Goal: Task Accomplishment & Management: Use online tool/utility

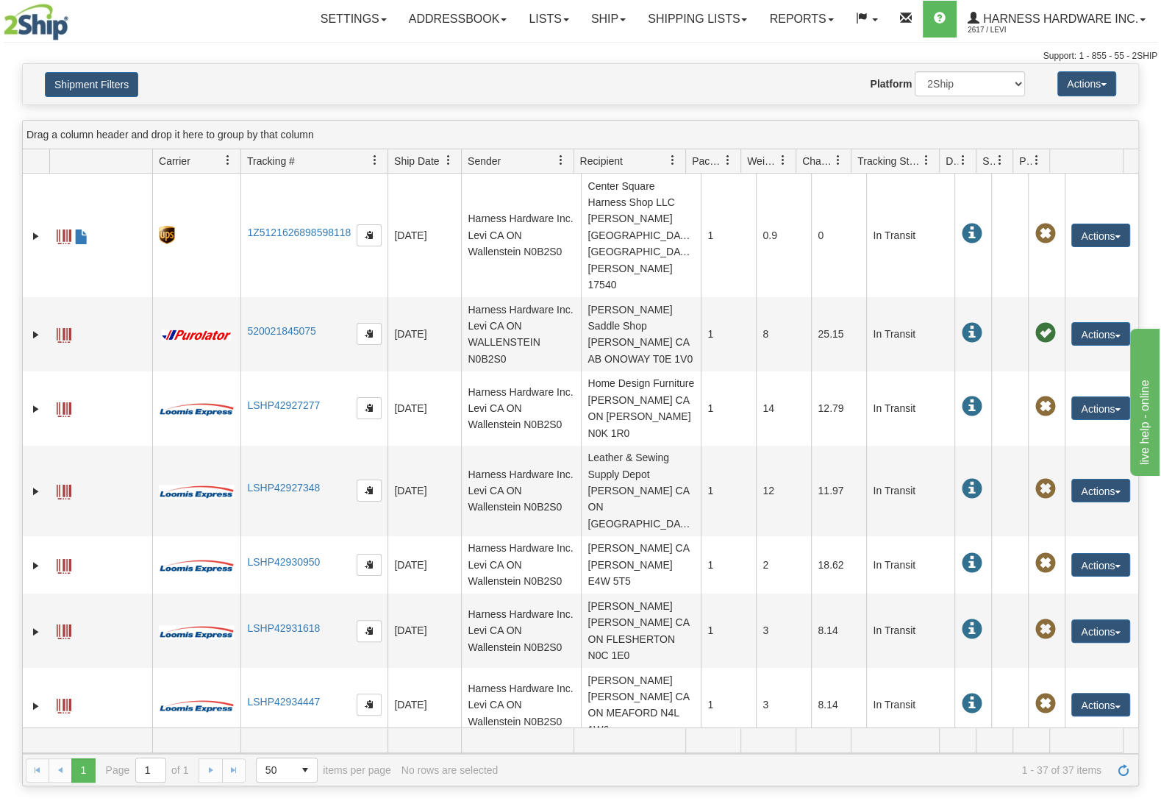
scroll to position [728, 0]
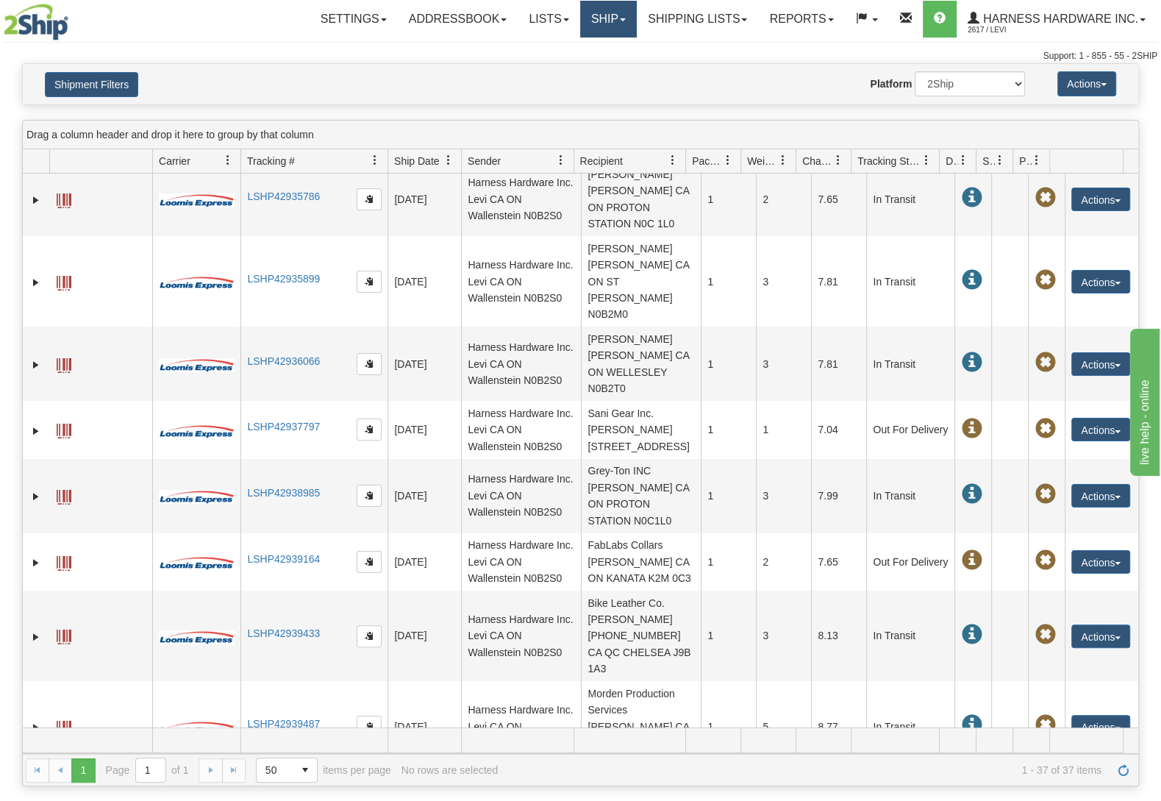
click at [613, 21] on link "Ship" at bounding box center [608, 19] width 57 height 37
click at [584, 52] on link "Ship Screen" at bounding box center [569, 51] width 133 height 19
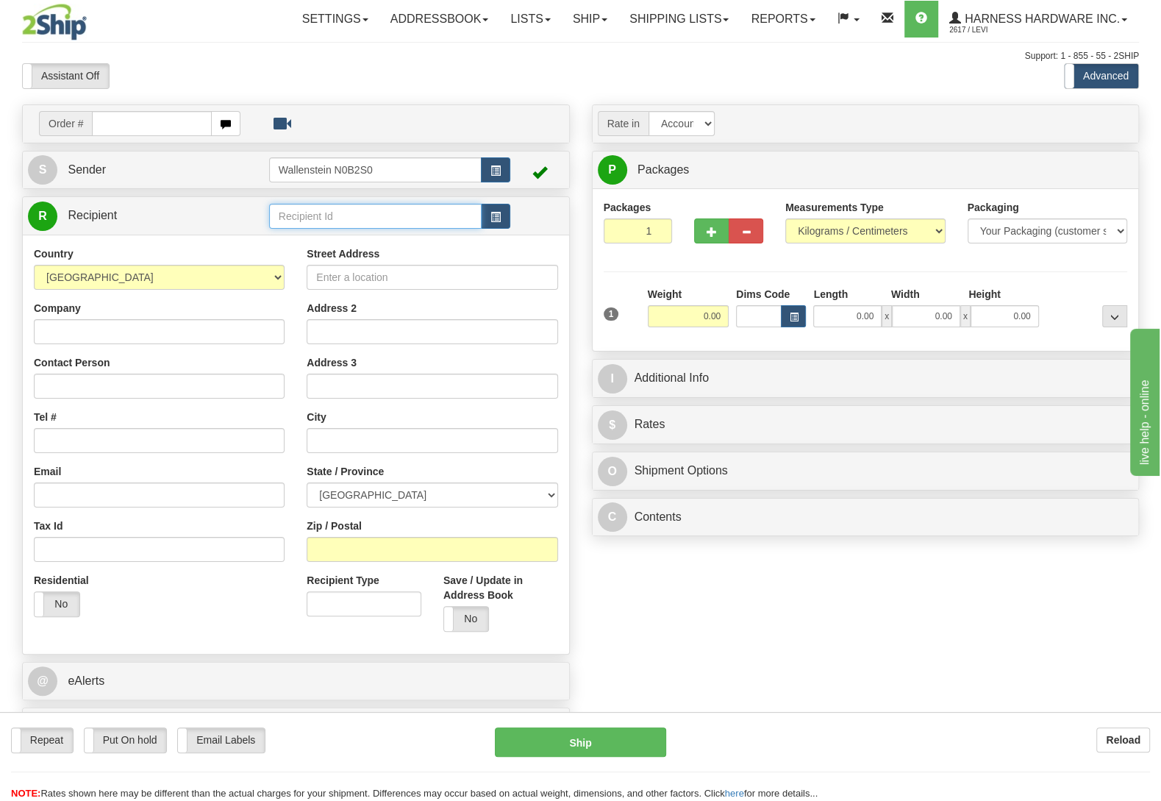
click at [365, 219] on input "text" at bounding box center [375, 216] width 213 height 25
type input "biow"
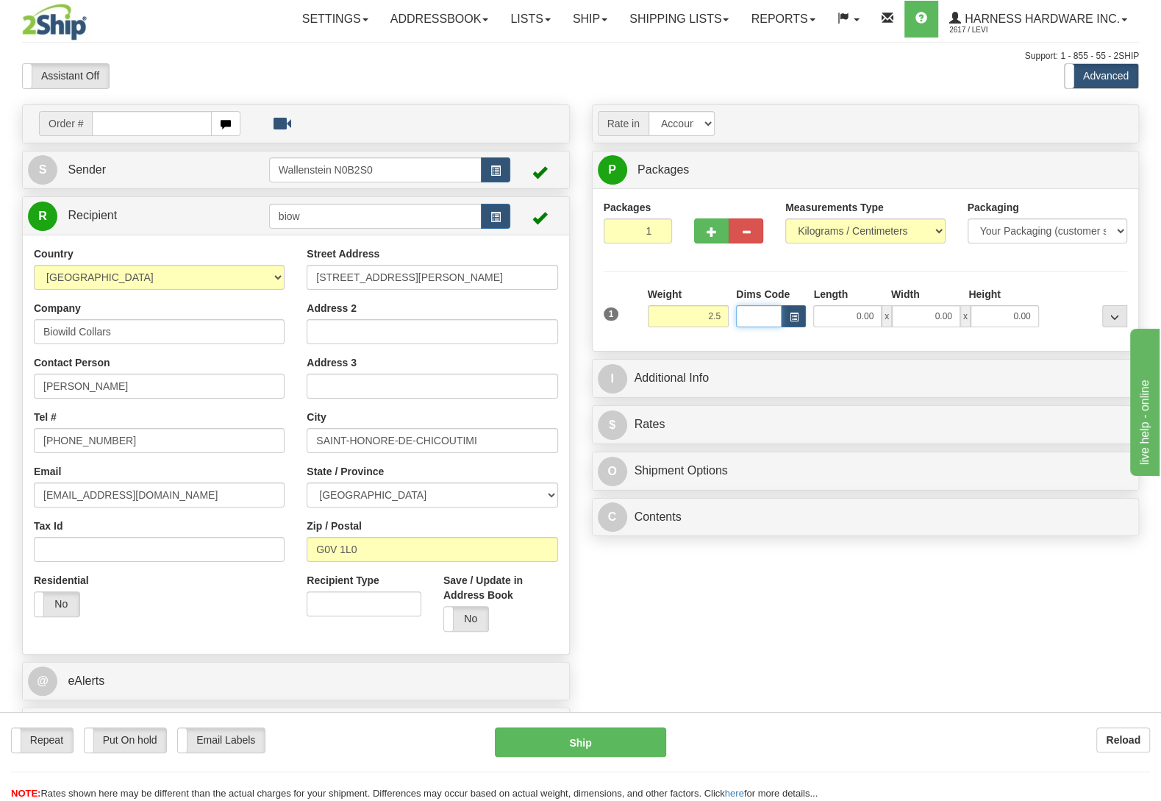
type input "2.50"
